Goal: Task Accomplishment & Management: Complete application form

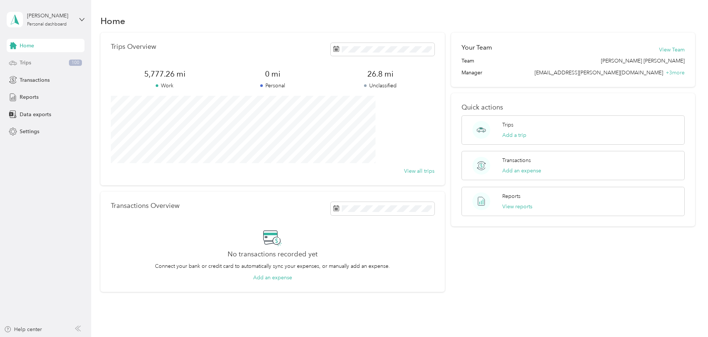
click at [26, 63] on span "Trips" at bounding box center [25, 63] width 11 height 8
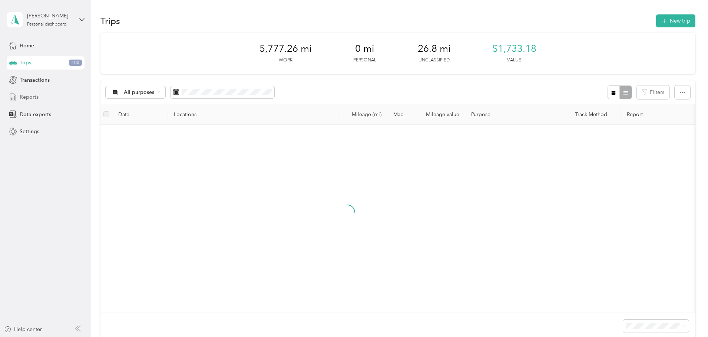
click at [37, 99] on span "Reports" at bounding box center [29, 97] width 19 height 8
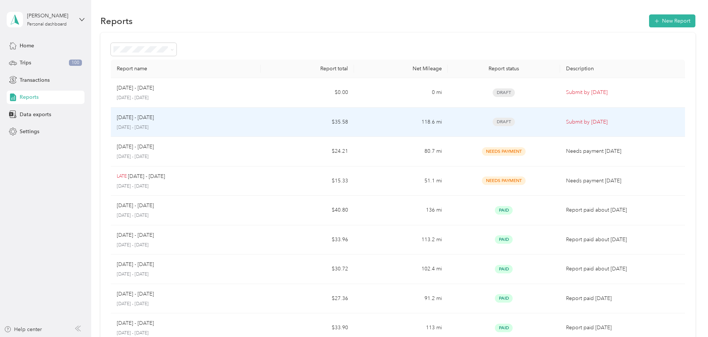
click at [505, 123] on div "Draft" at bounding box center [503, 122] width 100 height 9
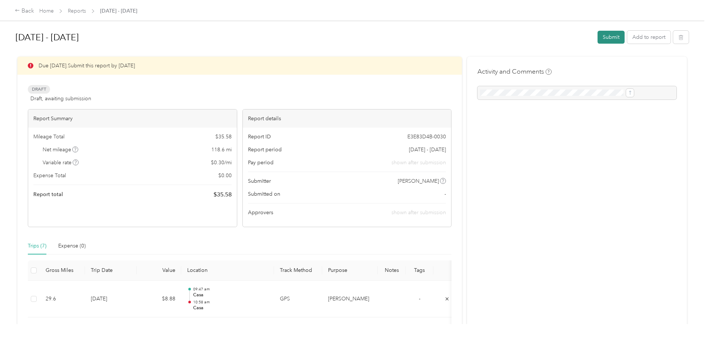
click at [597, 36] on button "Submit" at bounding box center [610, 37] width 27 height 13
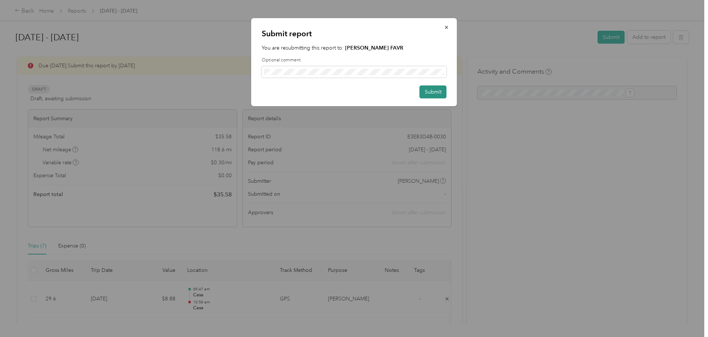
click at [430, 92] on button "Submit" at bounding box center [432, 92] width 27 height 13
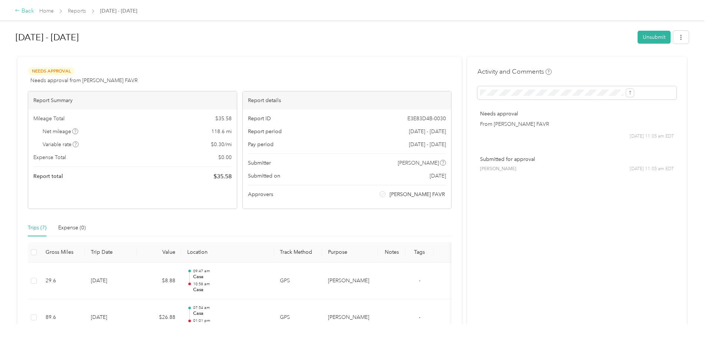
click at [20, 10] on icon at bounding box center [17, 10] width 5 height 5
